Goal: Transaction & Acquisition: Purchase product/service

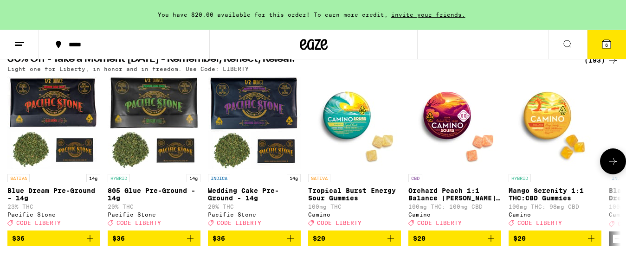
scroll to position [135, 0]
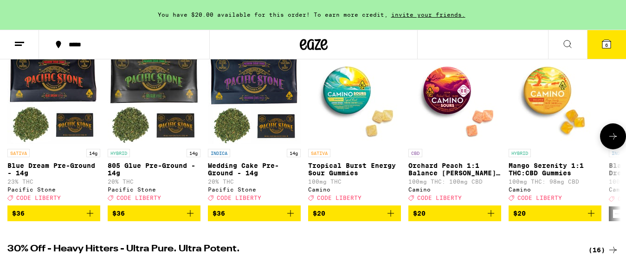
click at [90, 219] on icon "Add to bag" at bounding box center [90, 213] width 11 height 11
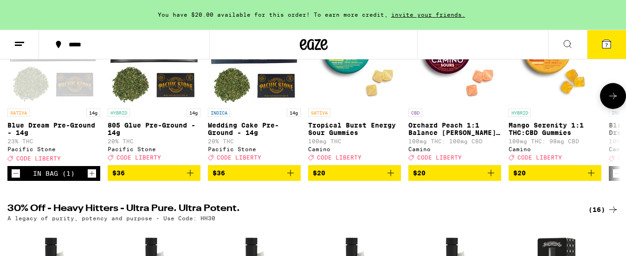
scroll to position [0, 4]
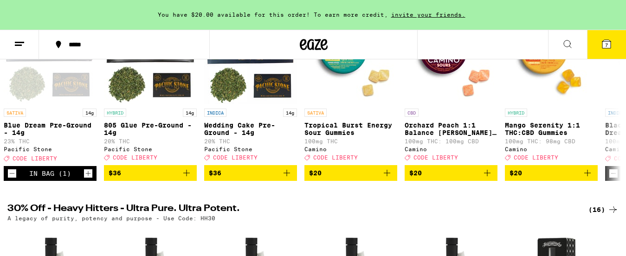
click at [606, 44] on span "7" at bounding box center [607, 45] width 3 height 6
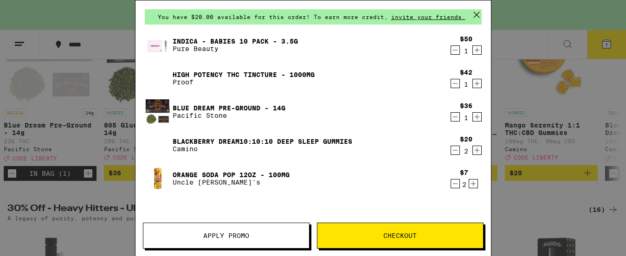
scroll to position [30, 0]
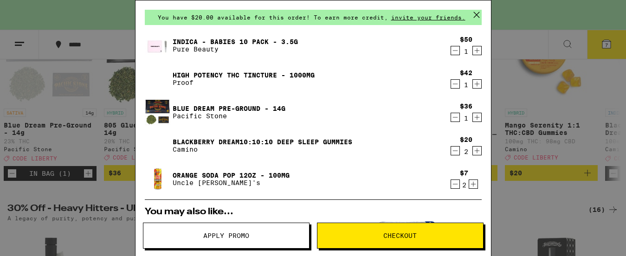
click at [472, 185] on icon "Increment" at bounding box center [473, 184] width 8 height 11
click at [477, 15] on icon at bounding box center [477, 15] width 6 height 6
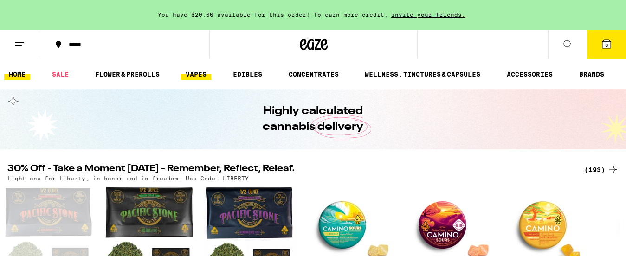
click at [193, 72] on link "VAPES" at bounding box center [196, 74] width 30 height 11
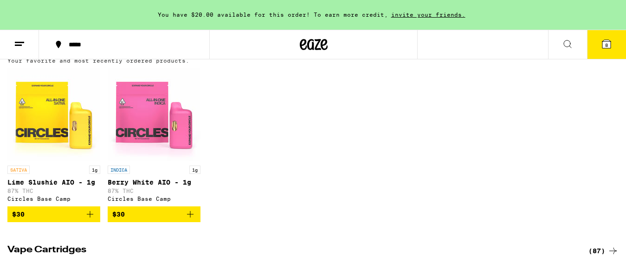
scroll to position [112, 0]
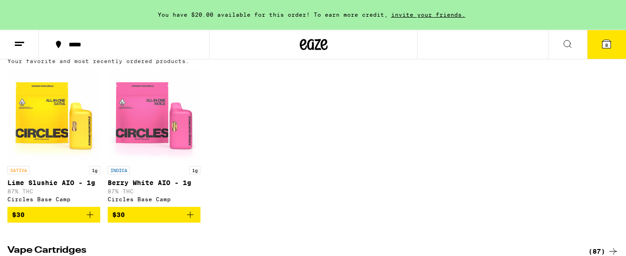
click at [189, 218] on icon "Add to bag" at bounding box center [190, 215] width 7 height 7
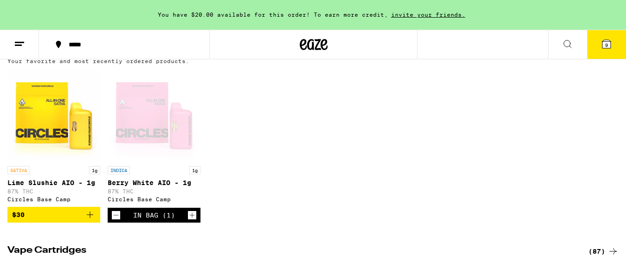
click at [89, 219] on icon "Add to bag" at bounding box center [90, 214] width 11 height 11
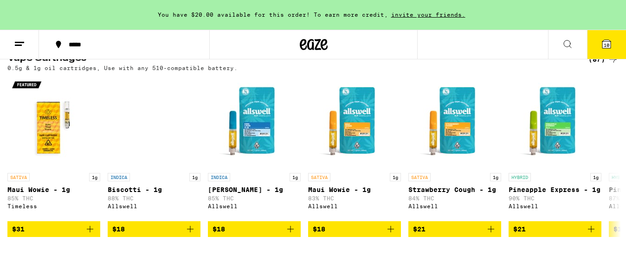
scroll to position [302, 0]
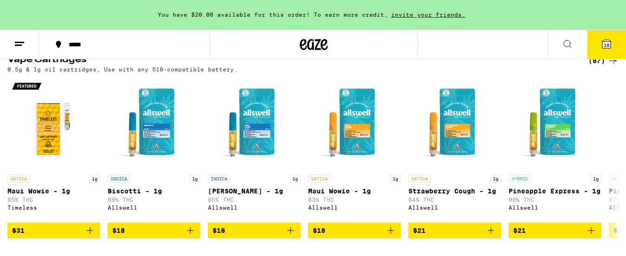
click at [605, 43] on span "10" at bounding box center [607, 45] width 6 height 6
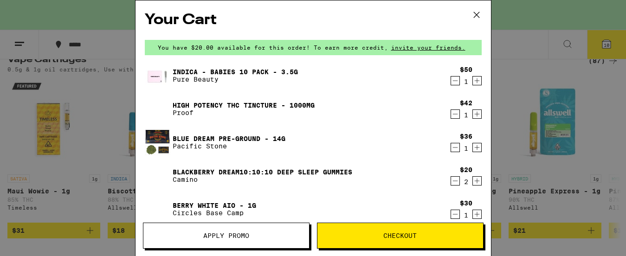
click at [243, 236] on span "Apply Promo" at bounding box center [226, 236] width 46 height 7
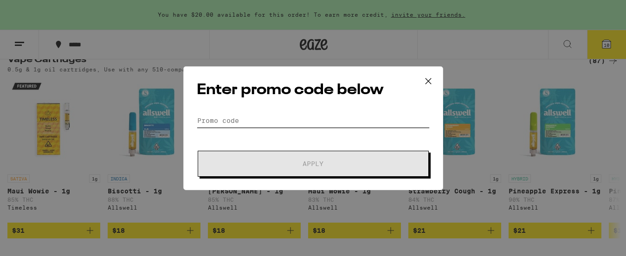
click at [218, 118] on input "Promo Code" at bounding box center [313, 121] width 233 height 14
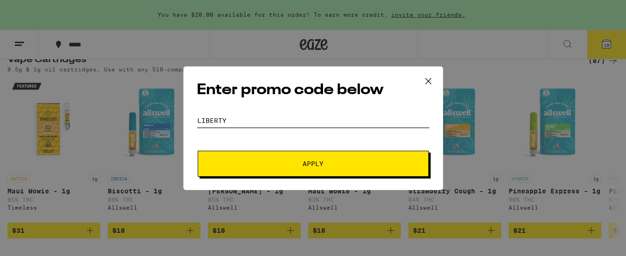
type input "LIBERTY"
click at [313, 163] on span "Apply" at bounding box center [313, 164] width 21 height 7
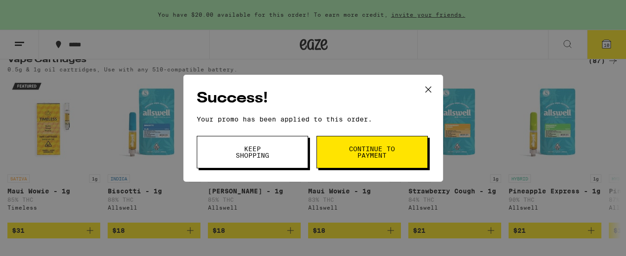
click at [384, 153] on span "Continue to payment" at bounding box center [372, 152] width 47 height 13
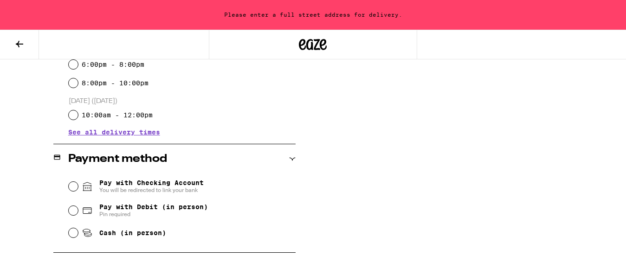
scroll to position [327, 0]
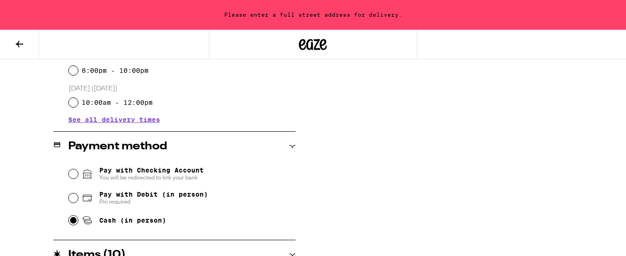
click at [73, 222] on input "Cash (in person)" at bounding box center [73, 220] width 9 height 9
radio input "true"
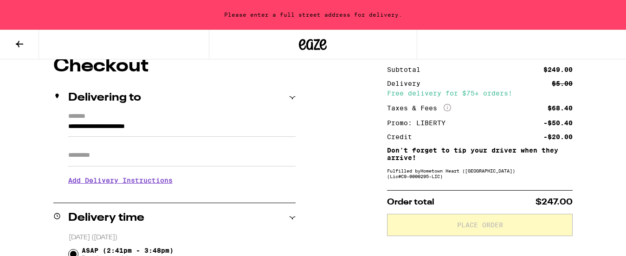
scroll to position [81, 0]
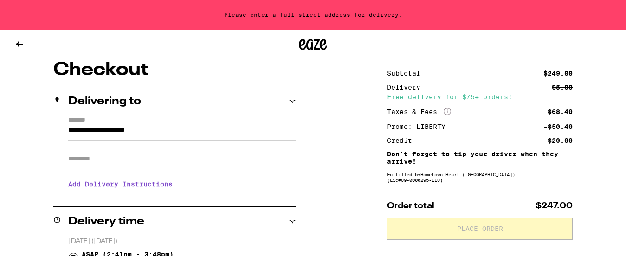
click at [150, 161] on input "Apt/Suite" at bounding box center [182, 159] width 228 height 22
type input "*"
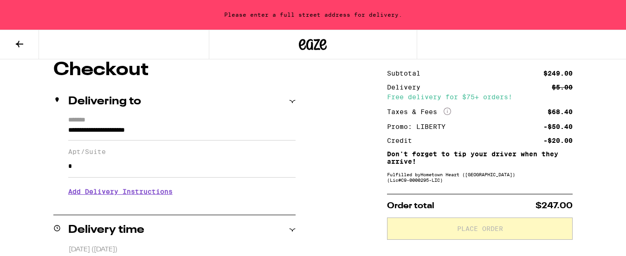
click at [67, 130] on div "**********" at bounding box center [174, 160] width 242 height 87
click at [293, 100] on icon at bounding box center [292, 101] width 7 height 7
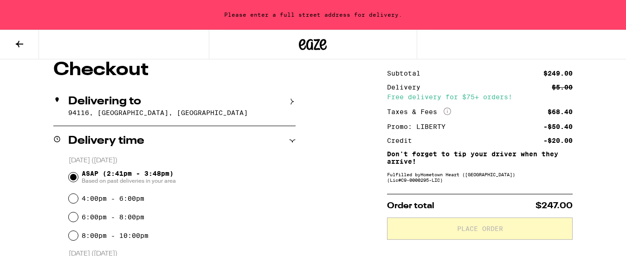
click at [192, 115] on p "94116, [GEOGRAPHIC_DATA], [GEOGRAPHIC_DATA]" at bounding box center [182, 112] width 228 height 7
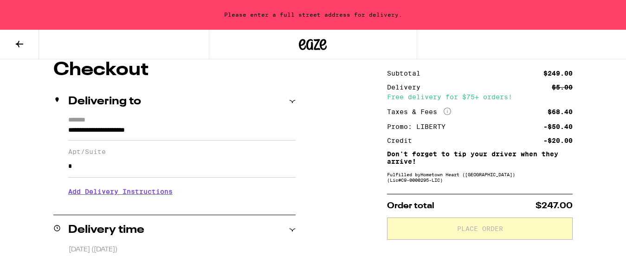
click at [173, 131] on input "**********" at bounding box center [182, 133] width 228 height 16
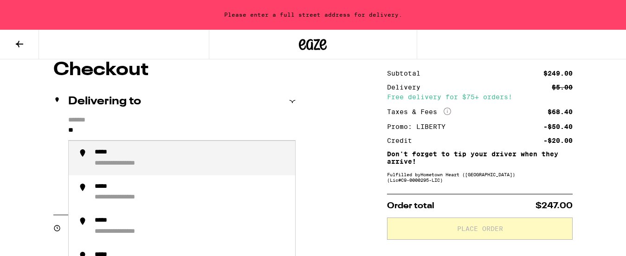
type input "*"
click at [117, 157] on div "**********" at bounding box center [128, 153] width 67 height 8
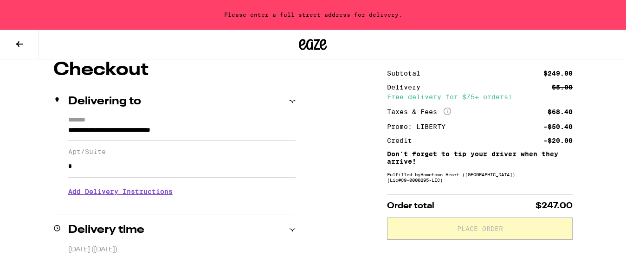
type input "**********"
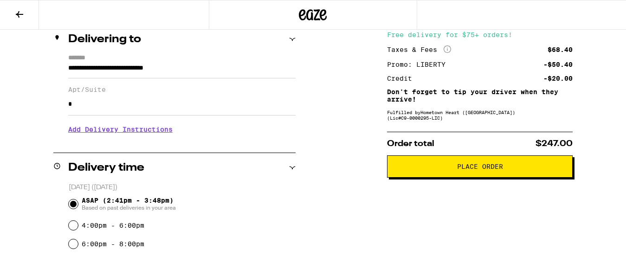
scroll to position [115, 0]
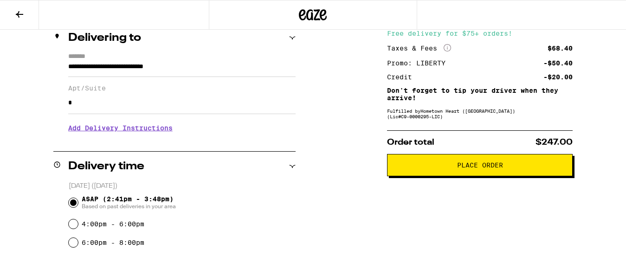
click at [468, 169] on span "Place Order" at bounding box center [480, 165] width 46 height 7
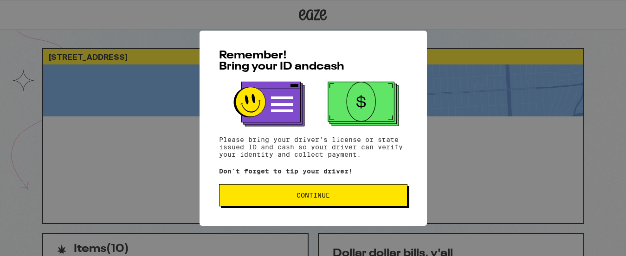
click at [346, 194] on span "Continue" at bounding box center [313, 195] width 173 height 7
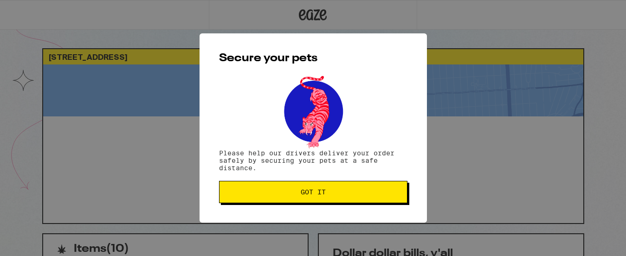
click at [346, 194] on span "Got it" at bounding box center [313, 192] width 173 height 7
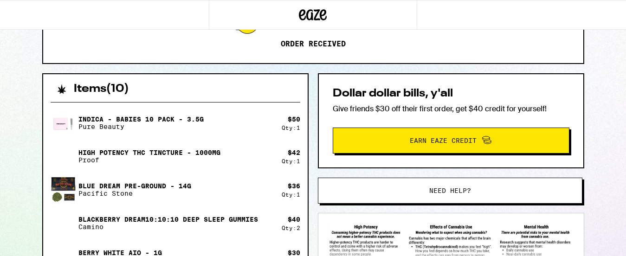
scroll to position [162, 0]
